Goal: Task Accomplishment & Management: Complete application form

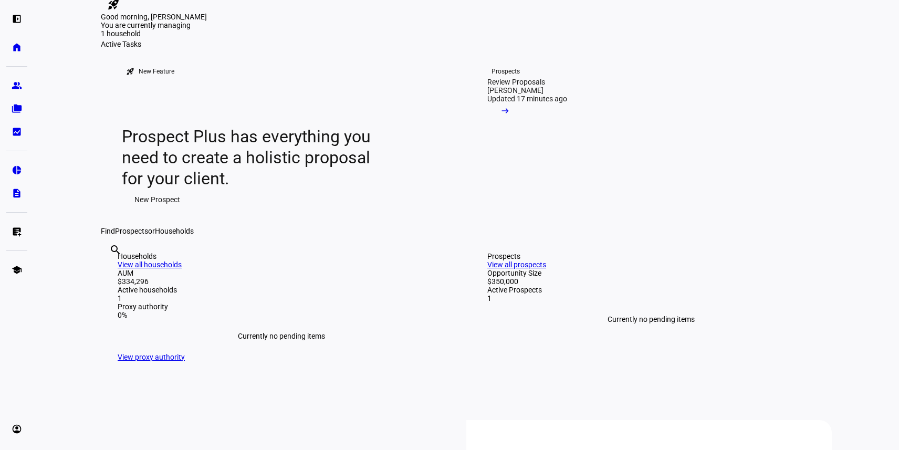
scroll to position [29, 0]
click at [510, 116] on mat-icon "arrow_right_alt" at bounding box center [505, 110] width 11 height 11
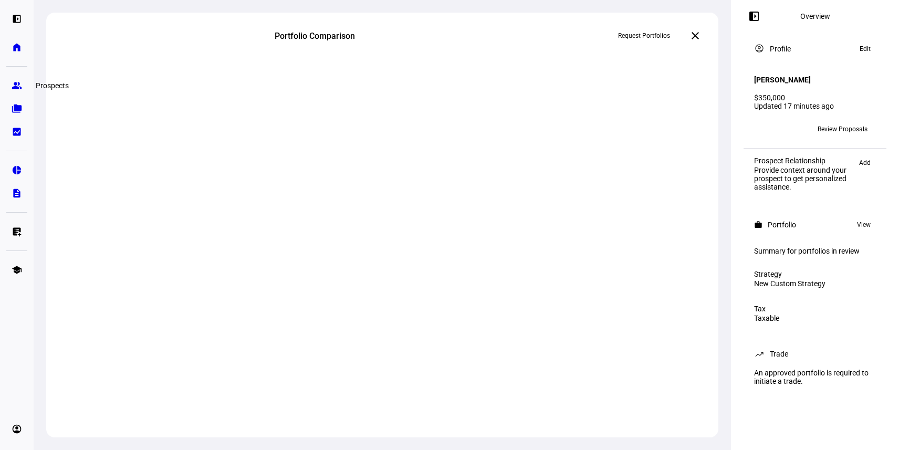
click at [16, 85] on eth-mat-symbol "group" at bounding box center [17, 85] width 11 height 11
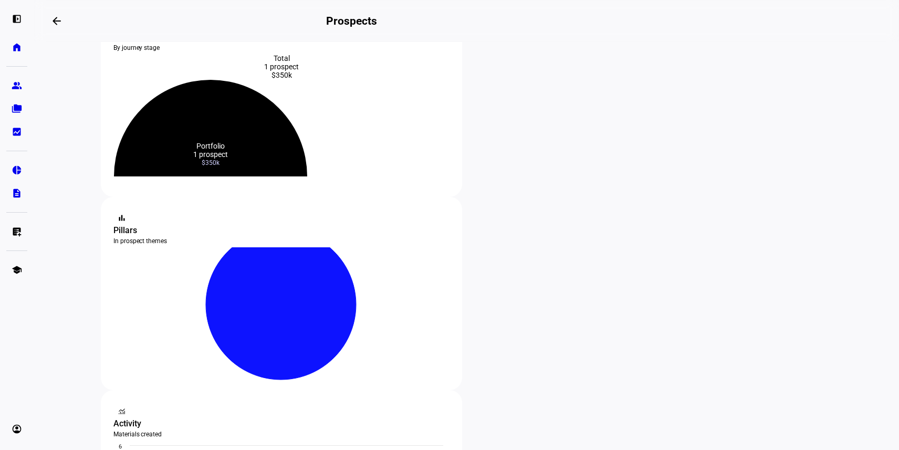
scroll to position [67, 0]
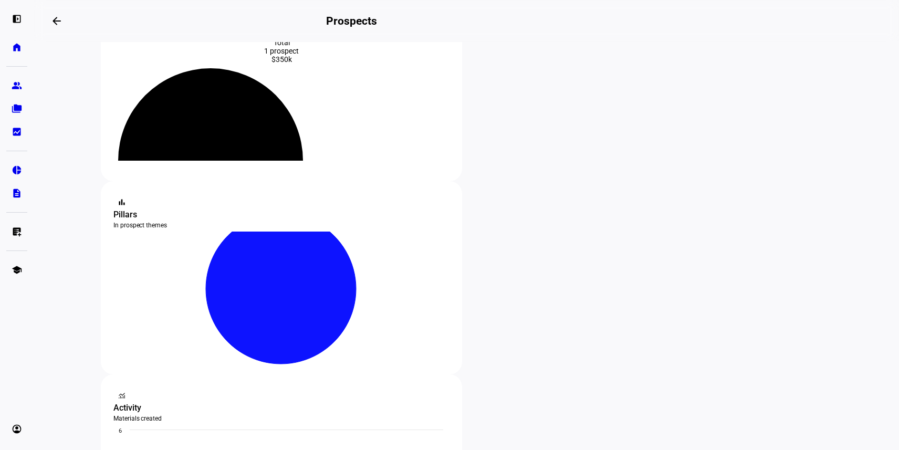
click at [270, 149] on icon at bounding box center [210, 123] width 151 height 76
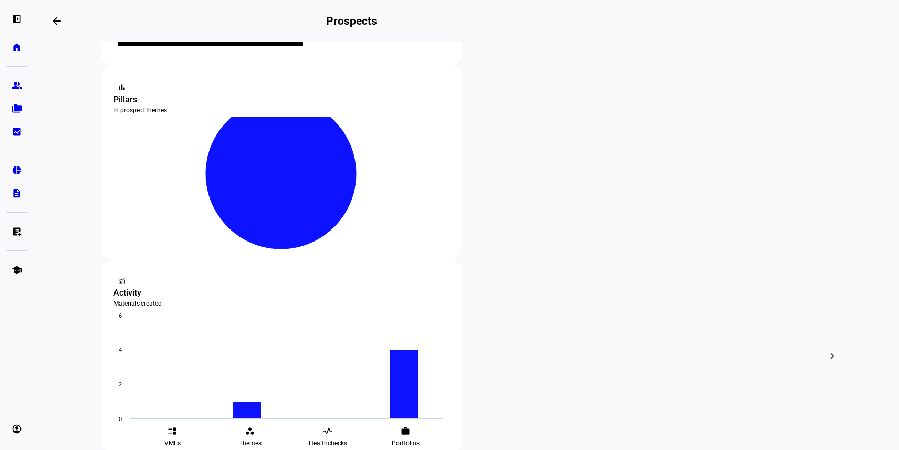
scroll to position [224, 0]
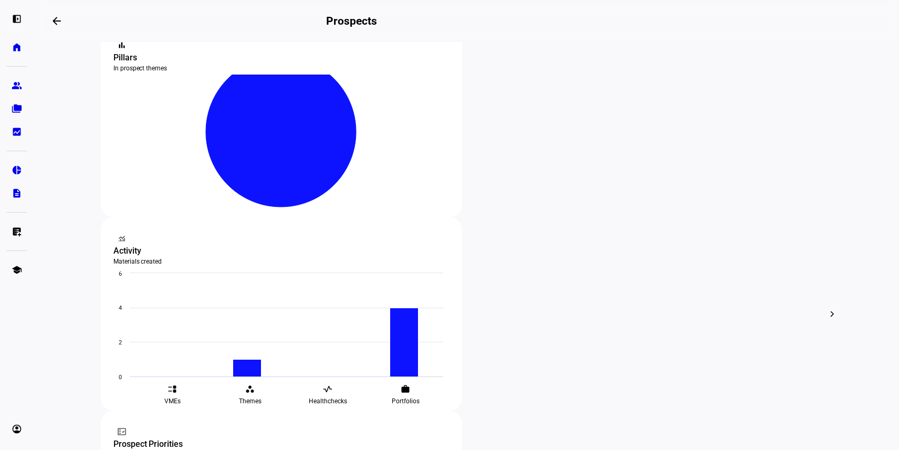
click at [515, 233] on div at bounding box center [449, 225] width 899 height 450
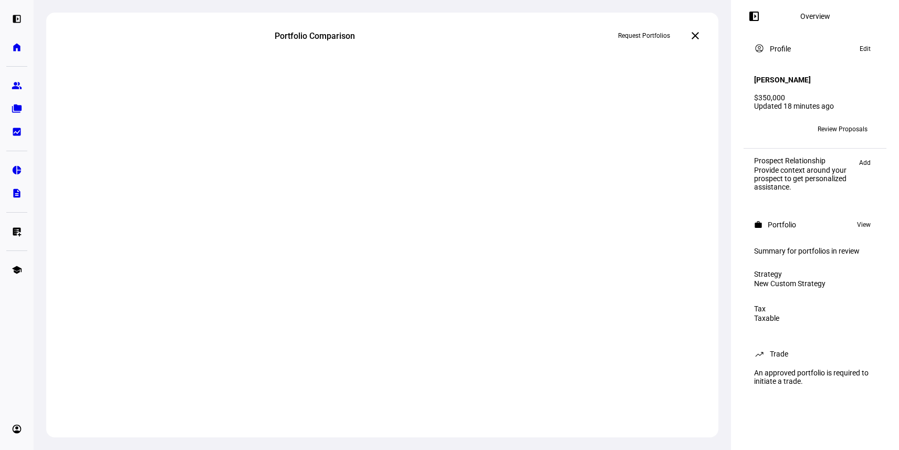
click at [853, 121] on span "Review Proposals" at bounding box center [843, 129] width 50 height 17
click at [14, 50] on eth-mat-symbol "home" at bounding box center [17, 47] width 11 height 11
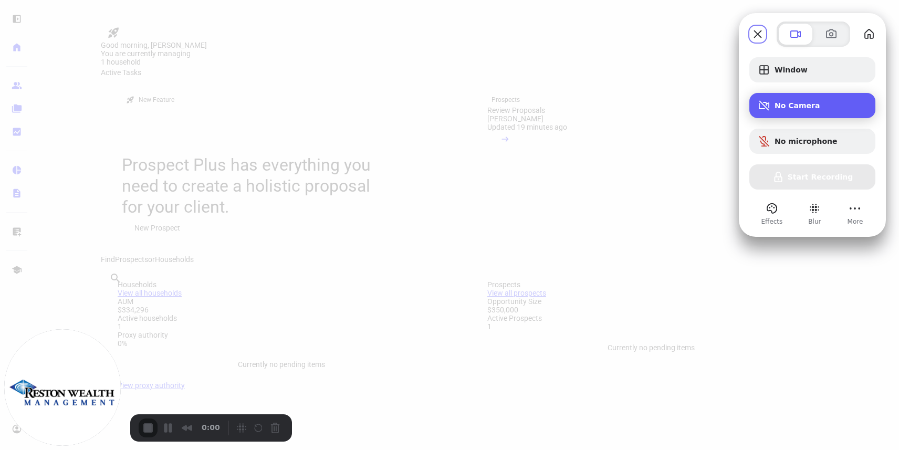
click at [772, 106] on div "Camera options" at bounding box center [766, 105] width 17 height 13
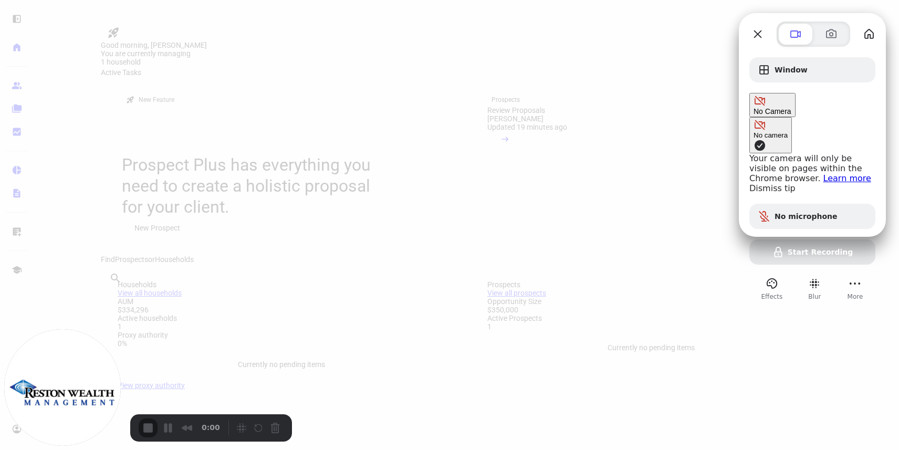
click at [679, 72] on div at bounding box center [449, 225] width 899 height 450
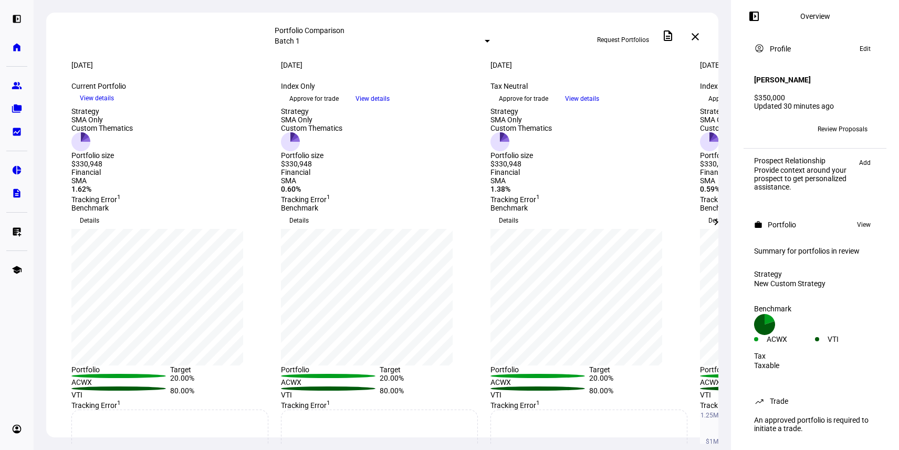
click at [835, 121] on span "Review Proposals" at bounding box center [843, 129] width 50 height 17
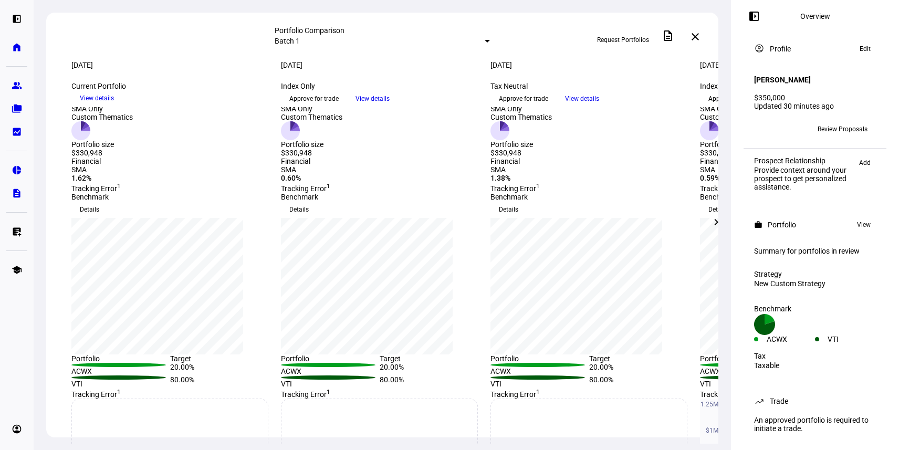
scroll to position [12, 0]
click at [548, 107] on span "Approve for trade" at bounding box center [523, 98] width 49 height 17
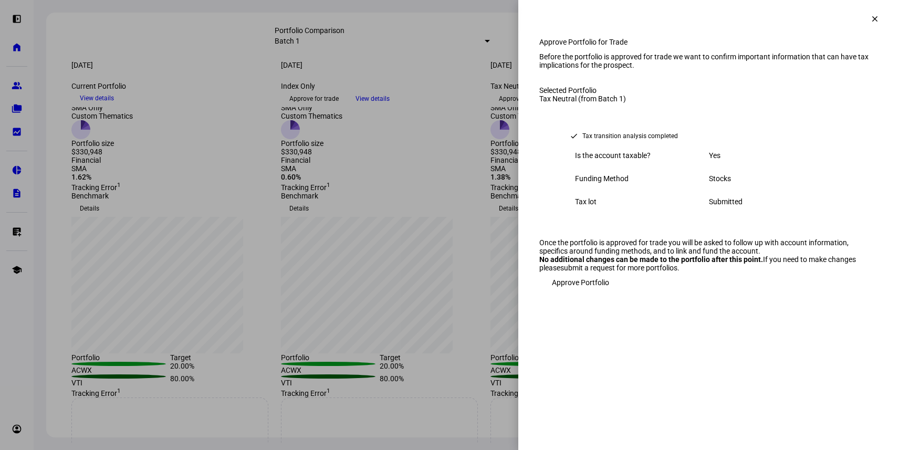
click at [578, 293] on span "Approve Portfolio" at bounding box center [580, 282] width 57 height 21
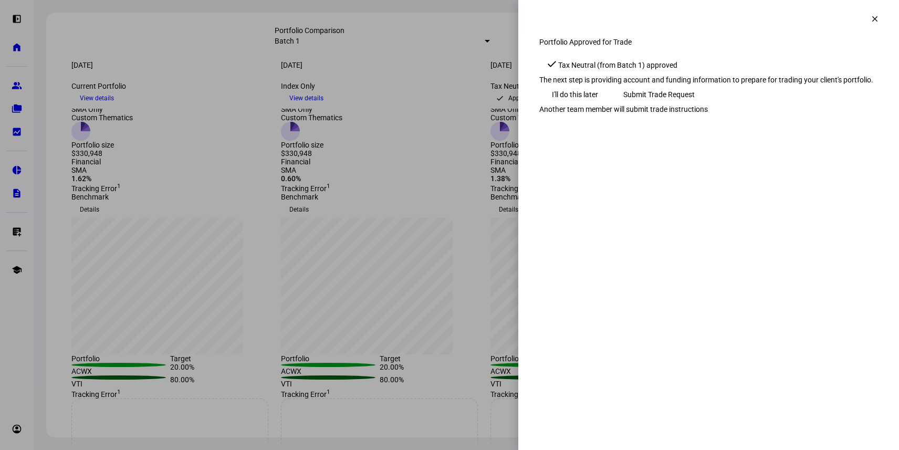
click at [695, 105] on span "Submit Trade Request" at bounding box center [658, 94] width 71 height 21
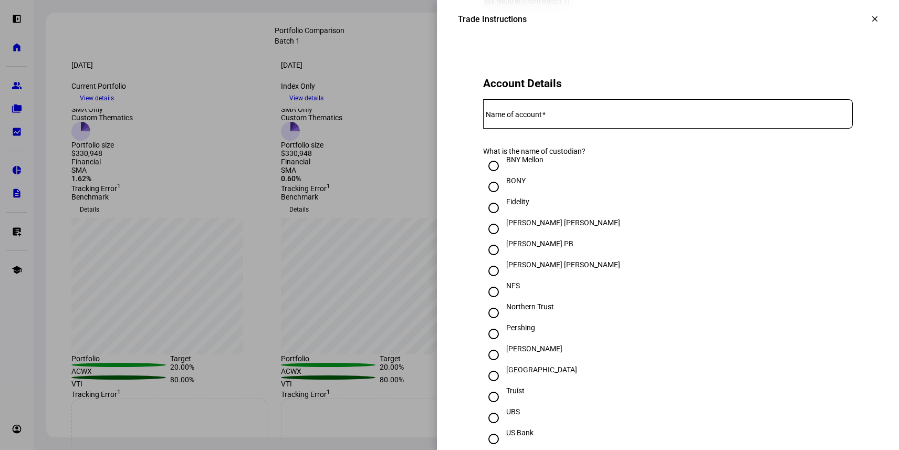
scroll to position [206, 0]
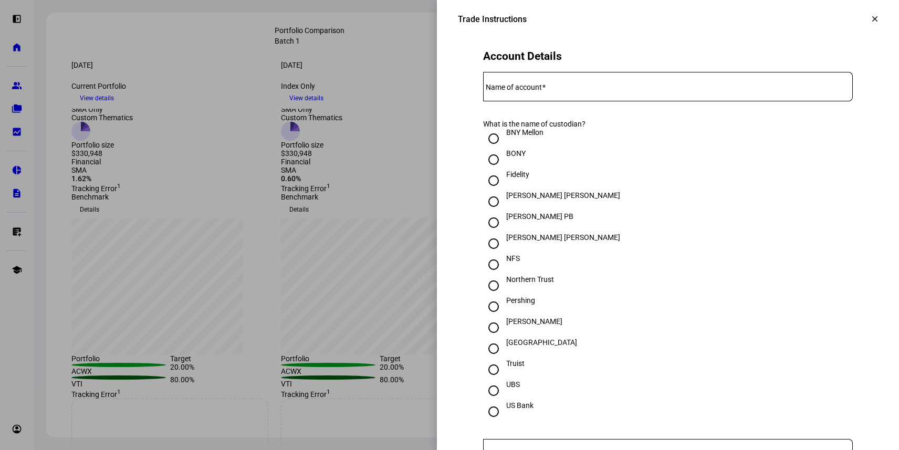
click at [527, 89] on input "Name of account" at bounding box center [668, 84] width 370 height 8
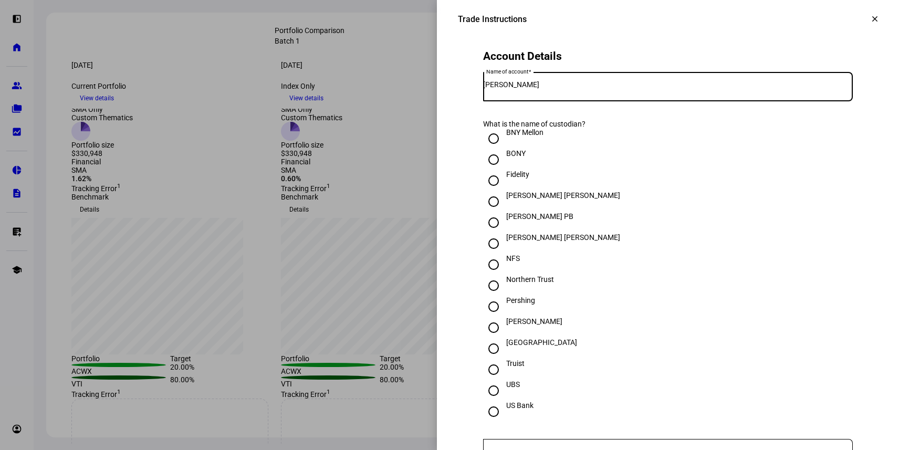
type input "Charles Fiala"
click at [592, 233] on div "JP Morgan PB" at bounding box center [668, 222] width 370 height 21
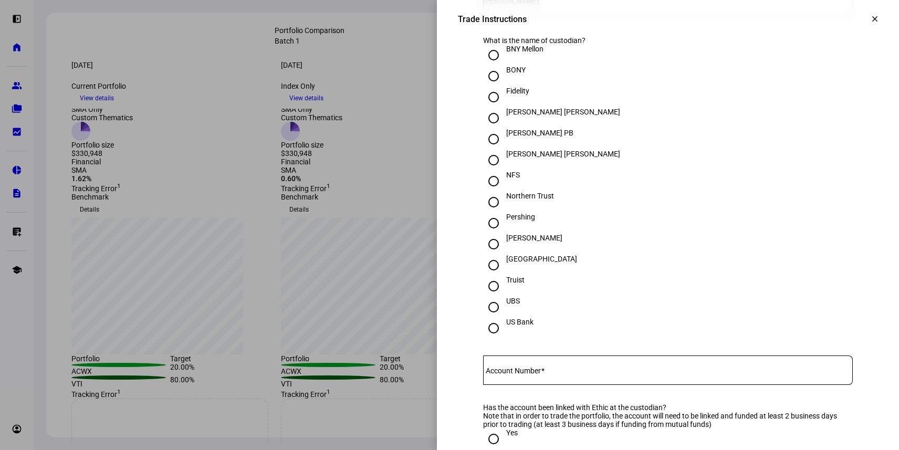
scroll to position [386, 0]
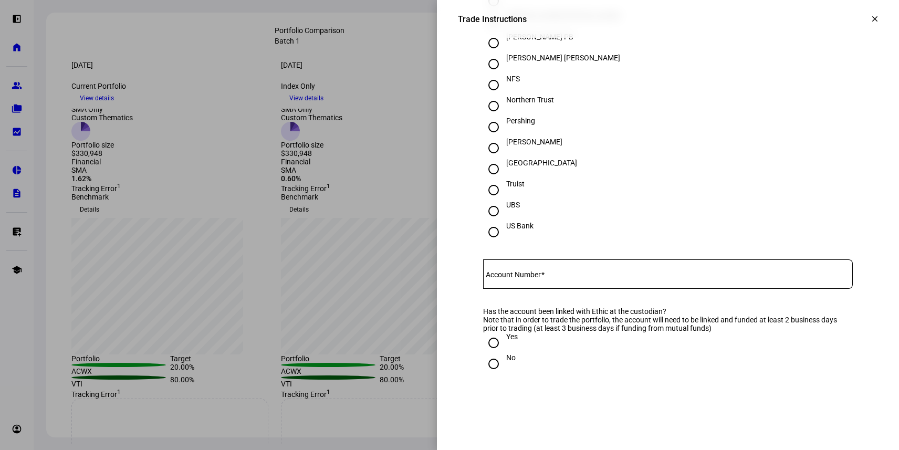
click at [493, 159] on input "Schwab" at bounding box center [493, 148] width 21 height 21
radio input "true"
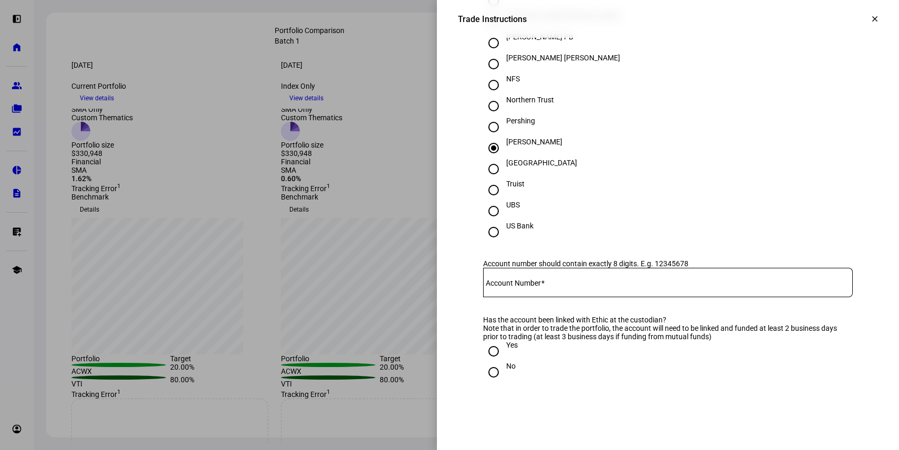
click at [524, 287] on mat-label "Account Number" at bounding box center [513, 283] width 55 height 8
click at [524, 285] on input "Account Number" at bounding box center [668, 280] width 370 height 8
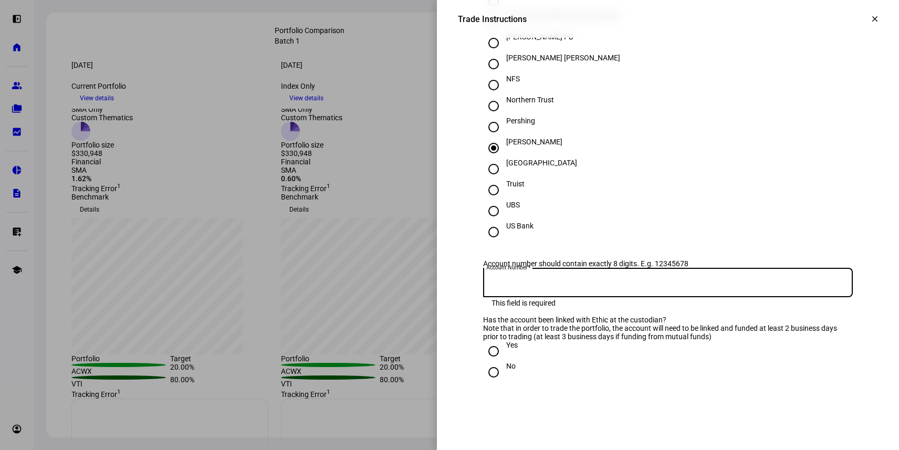
paste input "59568471"
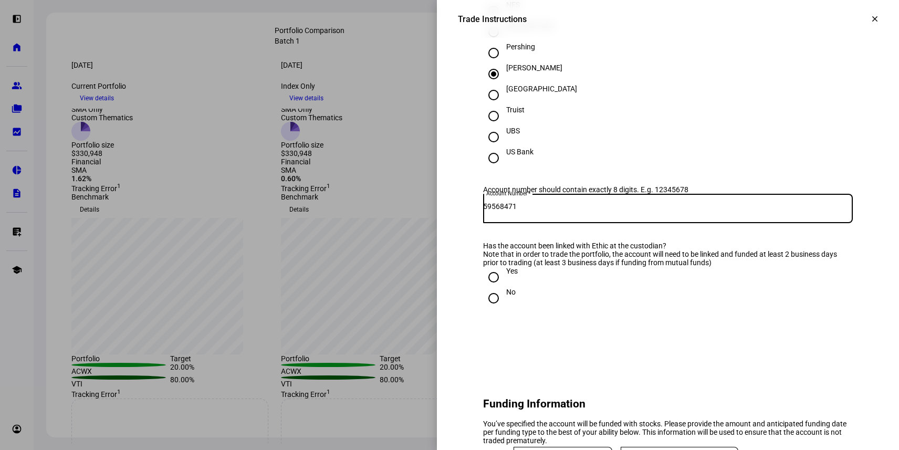
scroll to position [494, 0]
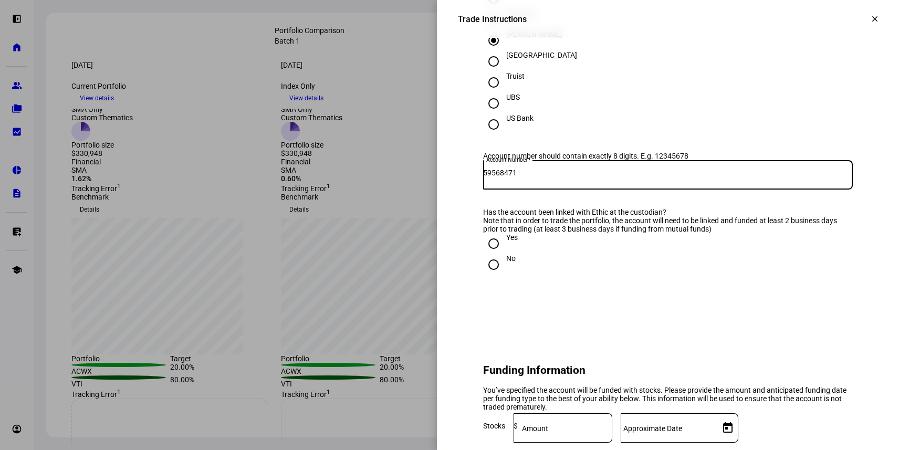
type input "59568471"
click at [501, 254] on input "Yes" at bounding box center [493, 243] width 21 height 21
radio input "true"
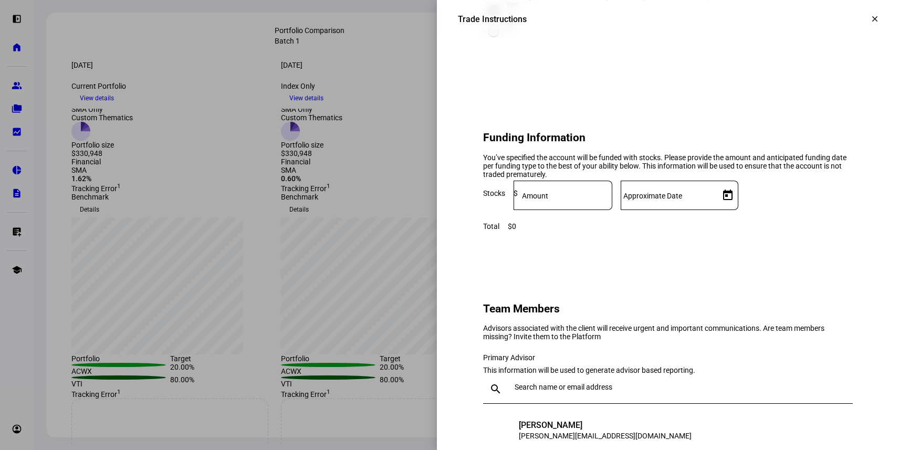
scroll to position [727, 0]
click at [611, 196] on input at bounding box center [565, 192] width 95 height 8
type input "330,000"
click at [682, 199] on mat-label "Approximate Date" at bounding box center [652, 195] width 59 height 8
click at [715, 196] on input "Approximate Date" at bounding box center [668, 192] width 95 height 8
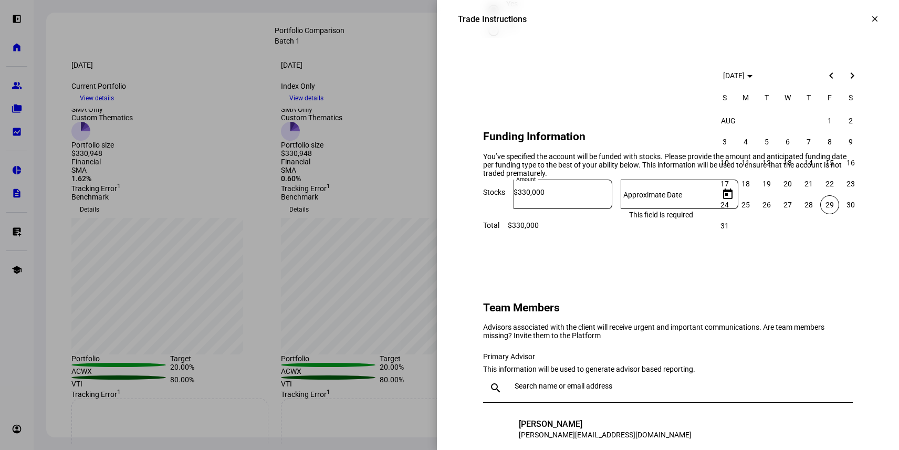
click at [830, 204] on span "29" at bounding box center [829, 204] width 19 height 19
type input "8/29/2025"
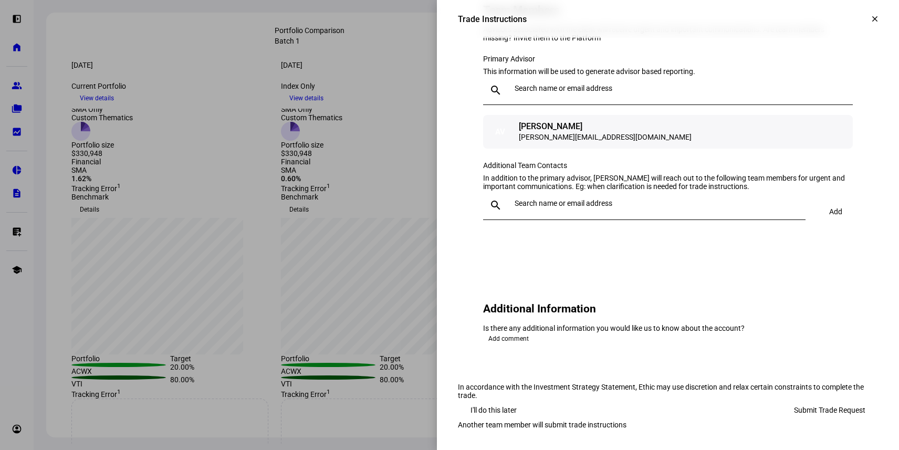
scroll to position [1187, 0]
click at [811, 400] on span "Submit Trade Request" at bounding box center [829, 410] width 71 height 21
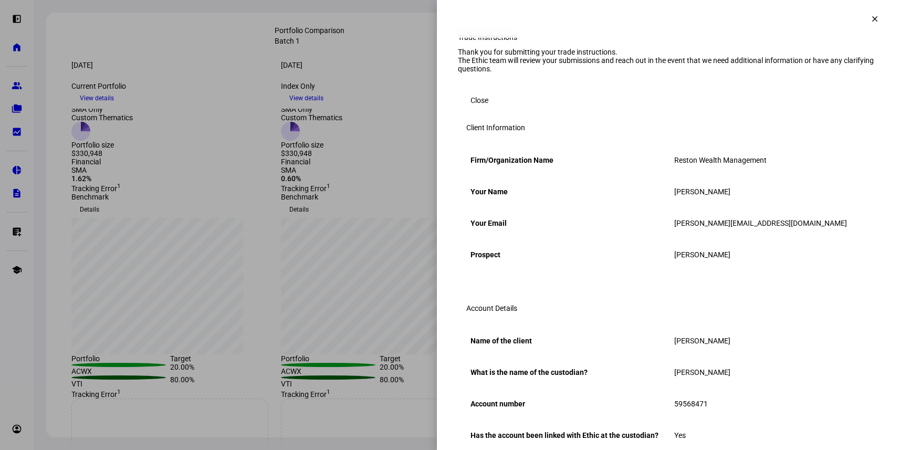
scroll to position [0, 0]
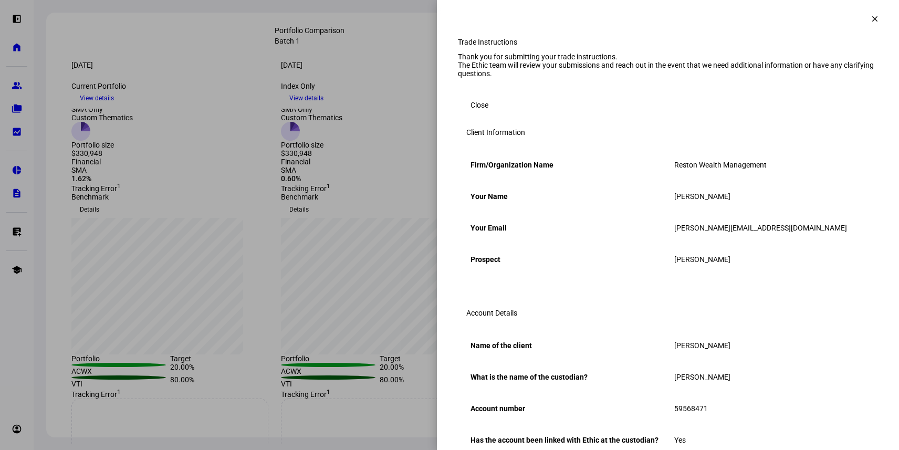
click at [487, 116] on span "Close" at bounding box center [480, 105] width 18 height 21
